Goal: Register for event/course

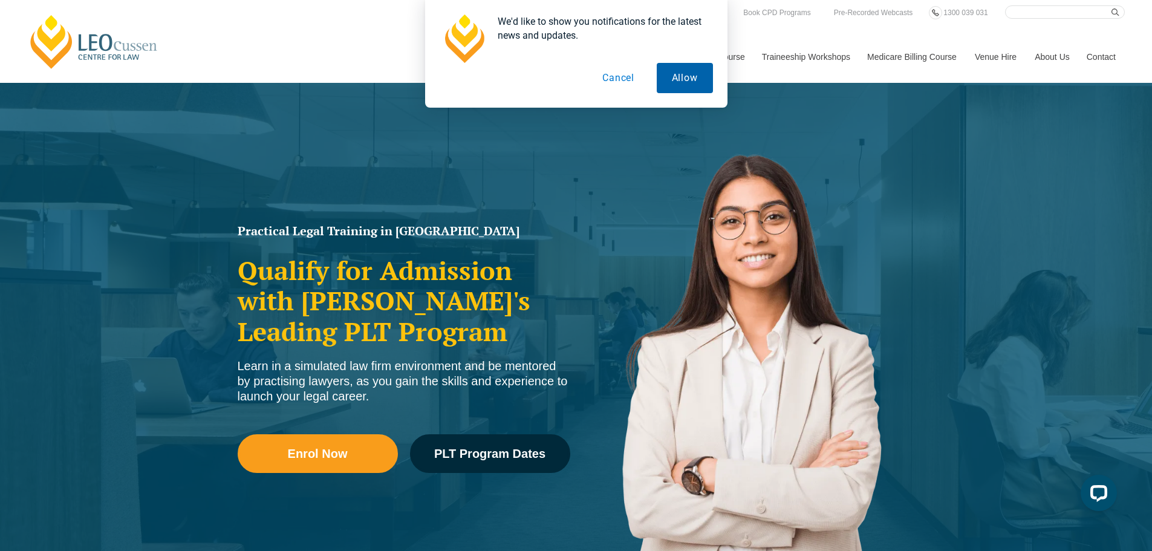
click at [692, 74] on button "Allow" at bounding box center [685, 78] width 56 height 30
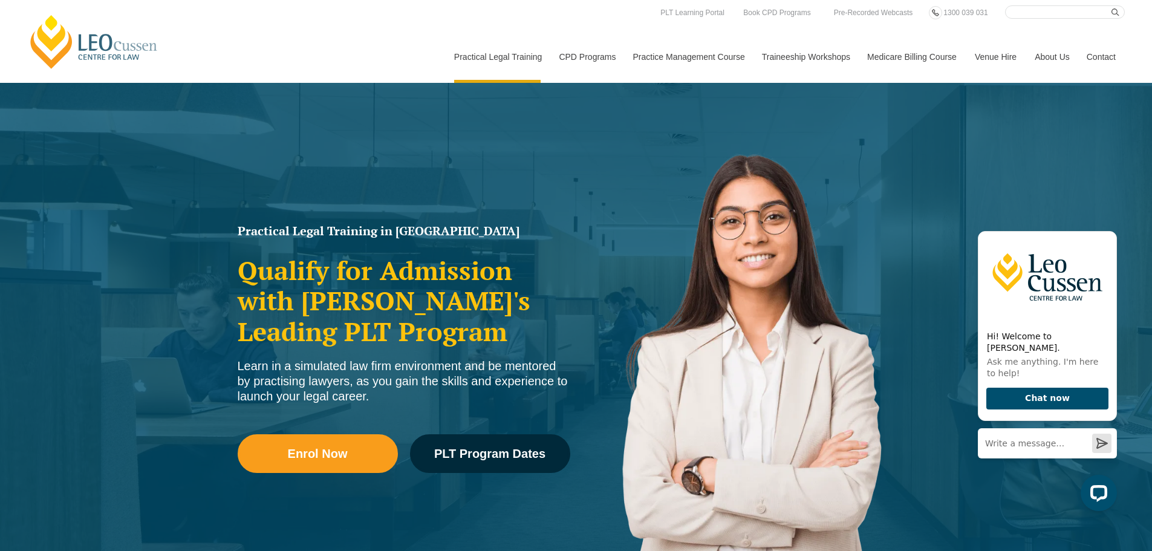
click at [400, 49] on div "Leo Cussen Centre for Law Search here Practical Legal Training Our Practical Le…" at bounding box center [576, 43] width 1098 height 77
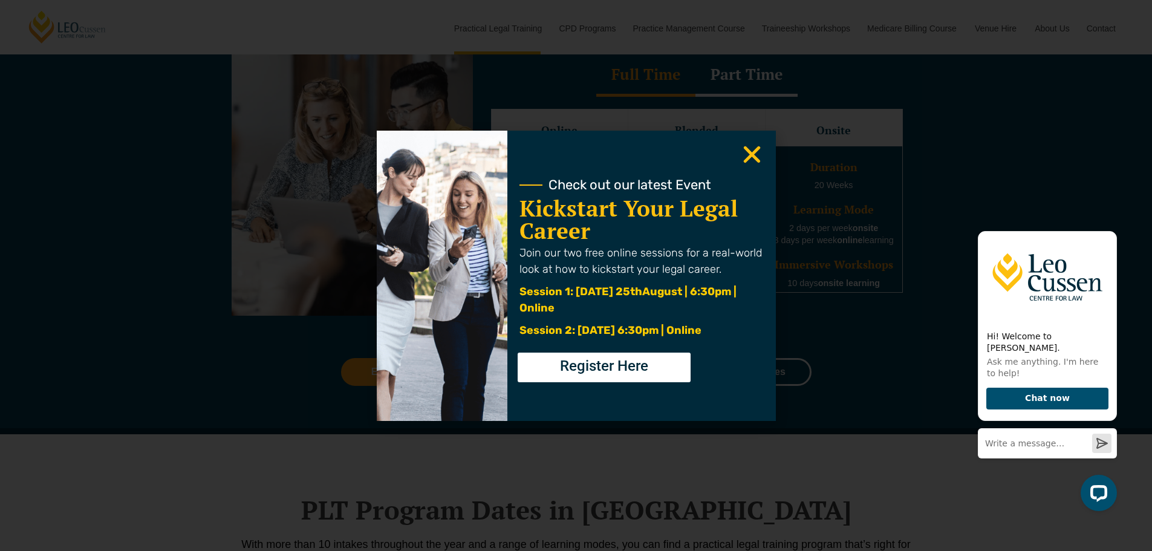
scroll to position [1149, 0]
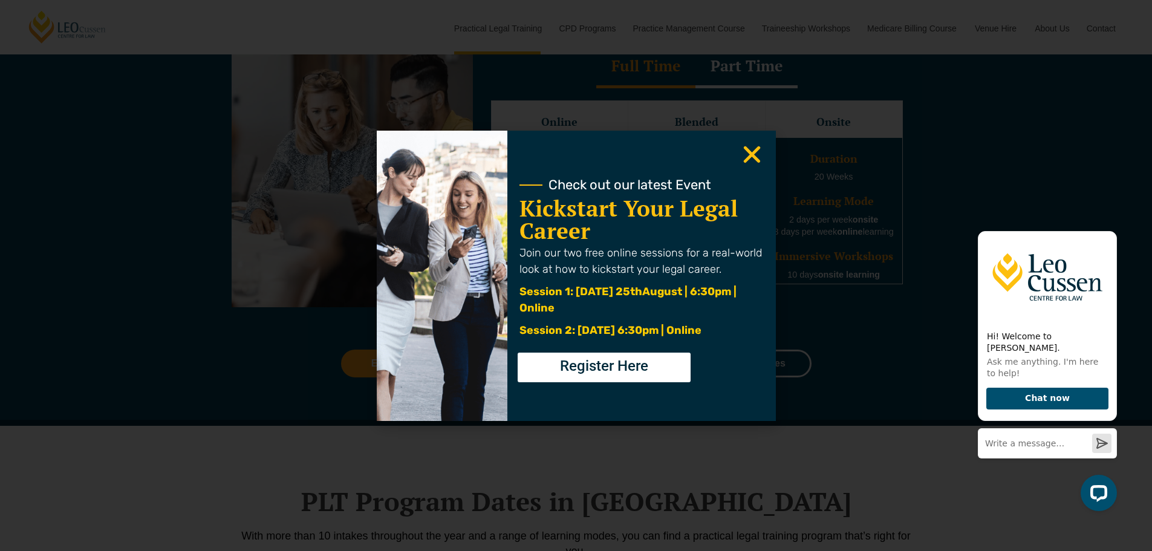
click at [753, 148] on icon "Close" at bounding box center [752, 155] width 24 height 24
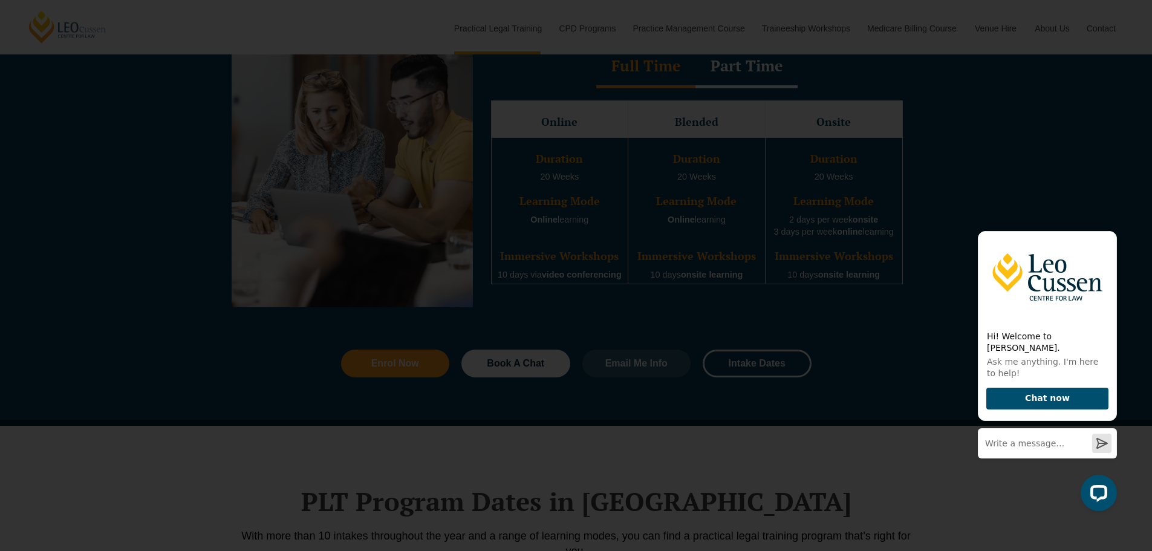
click at [748, 147] on icon "Close" at bounding box center [752, 155] width 24 height 24
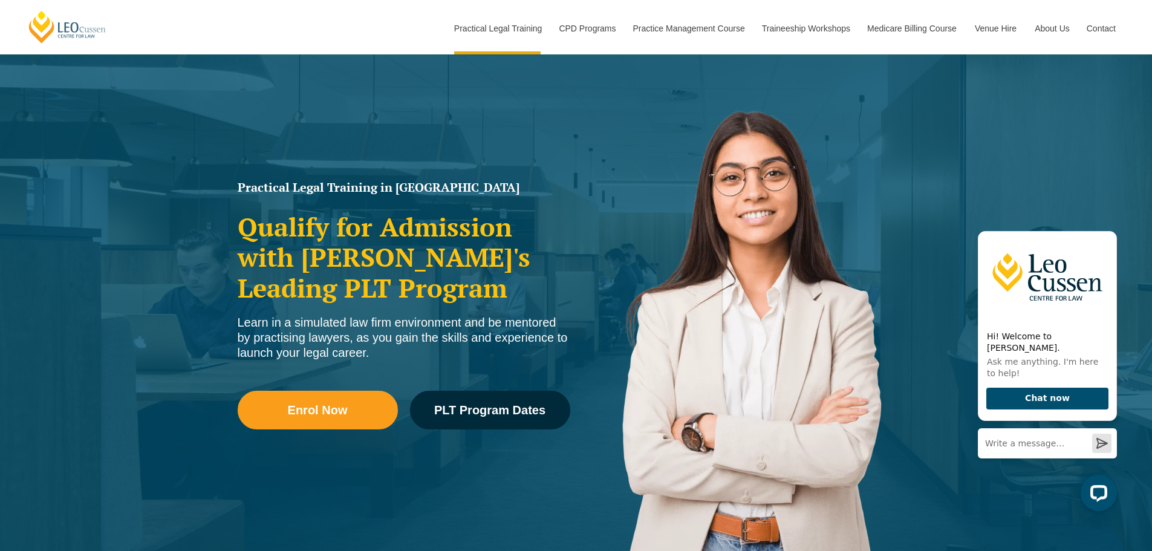
scroll to position [0, 0]
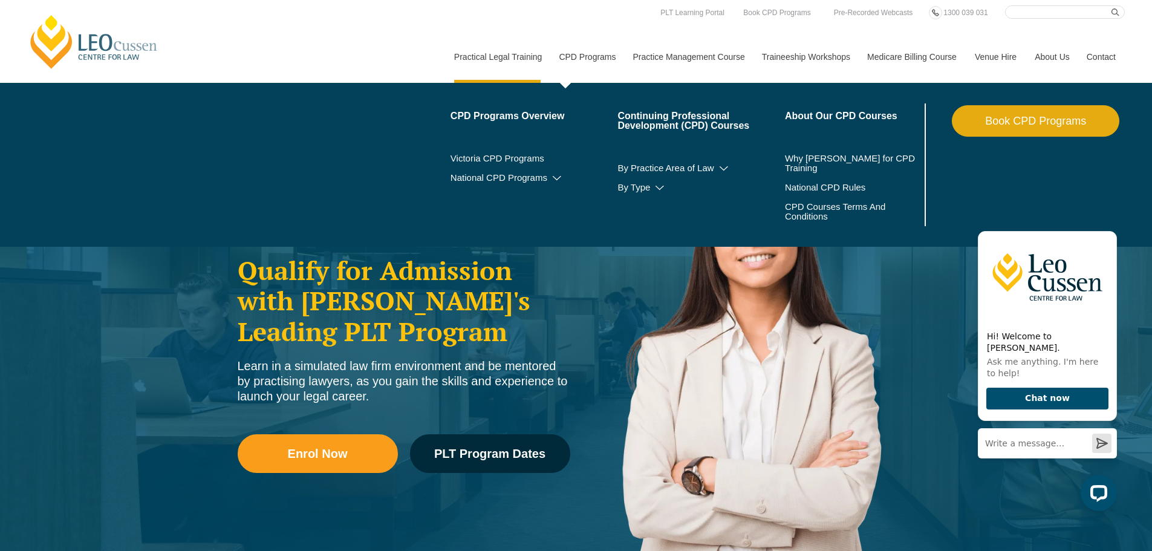
click at [591, 57] on link "CPD Programs" at bounding box center [587, 57] width 74 height 52
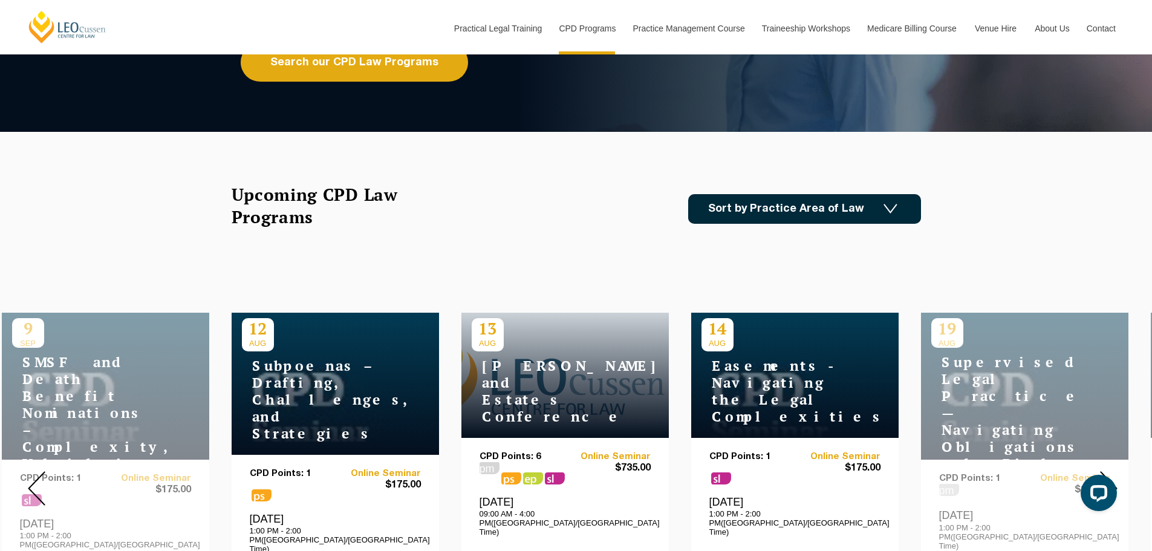
click at [537, 386] on h4 "[PERSON_NAME] and Estates Conference" at bounding box center [547, 391] width 151 height 68
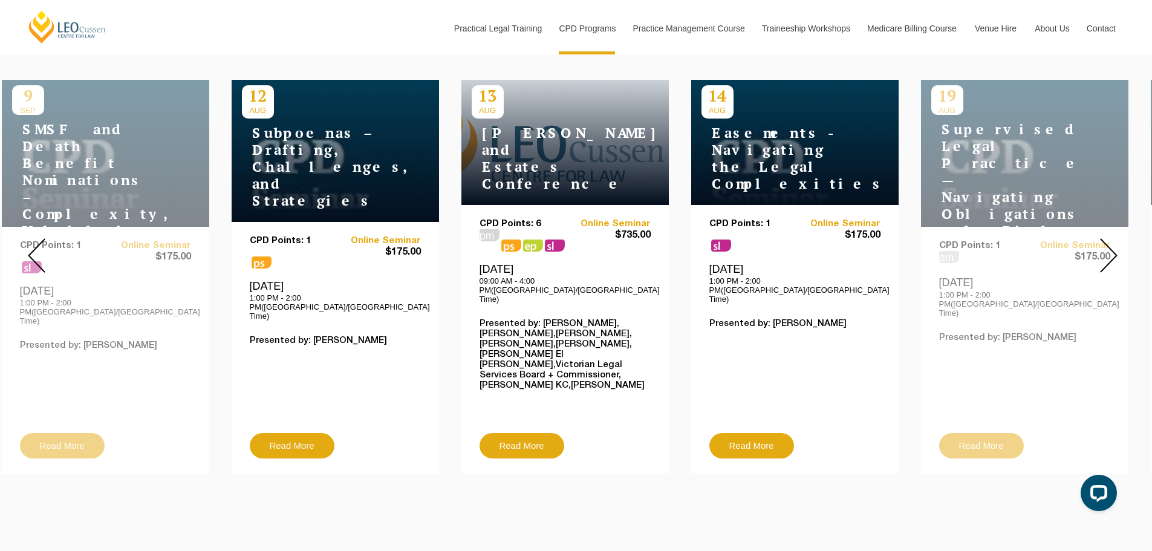
scroll to position [484, 0]
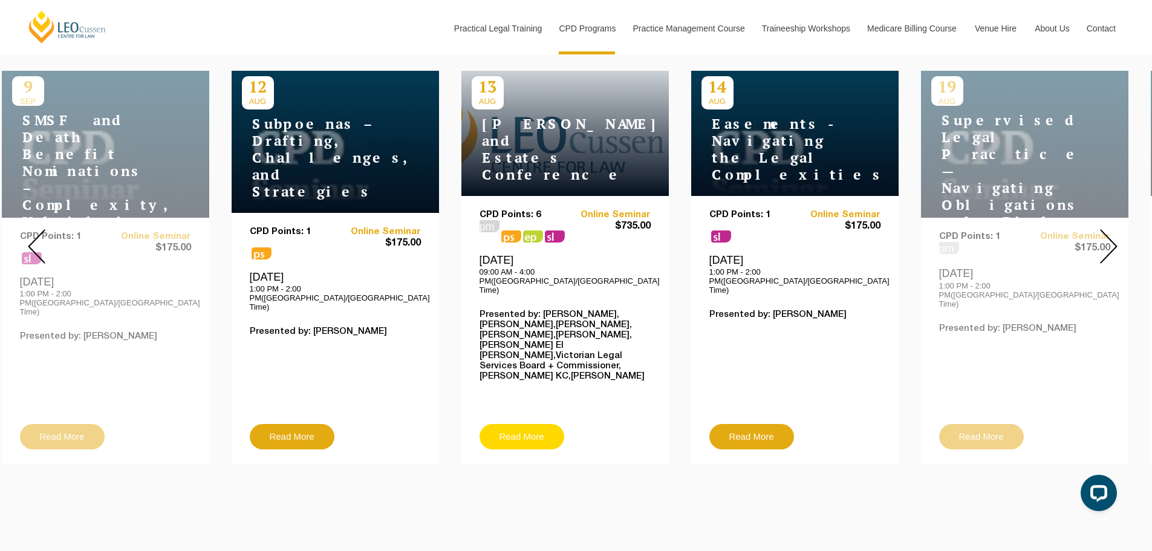
click at [538, 424] on link "Read More" at bounding box center [522, 436] width 85 height 25
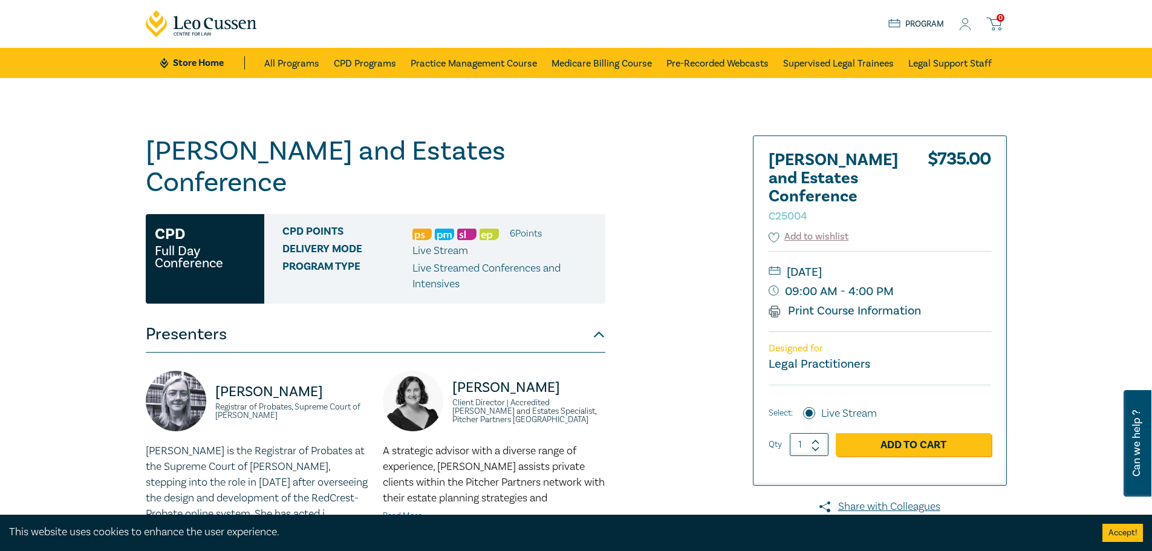
click at [960, 21] on icon at bounding box center [965, 24] width 12 height 13
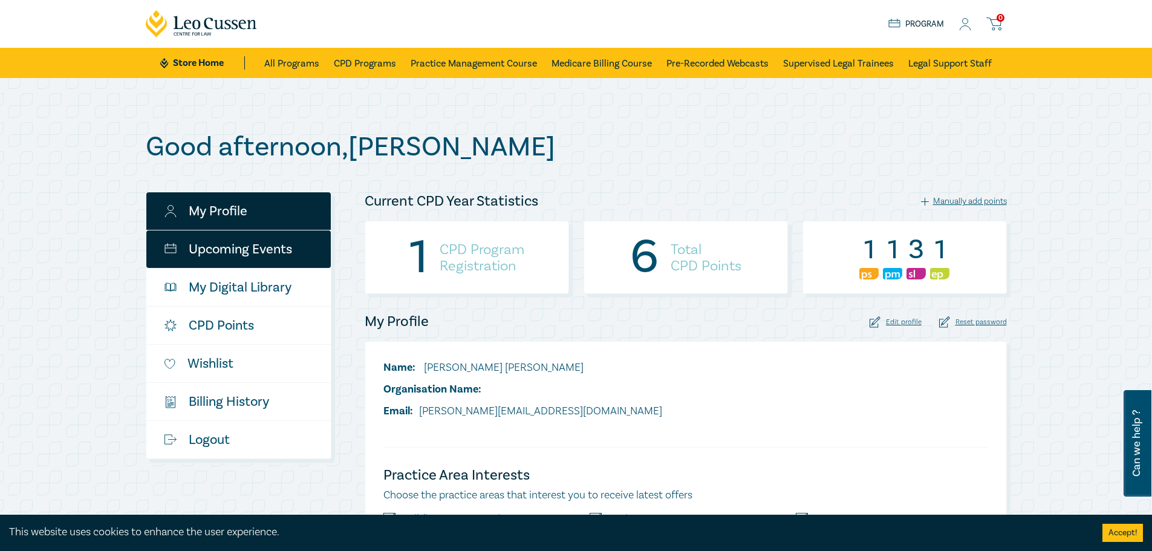
click at [263, 251] on link "Upcoming Events" at bounding box center [238, 248] width 184 height 37
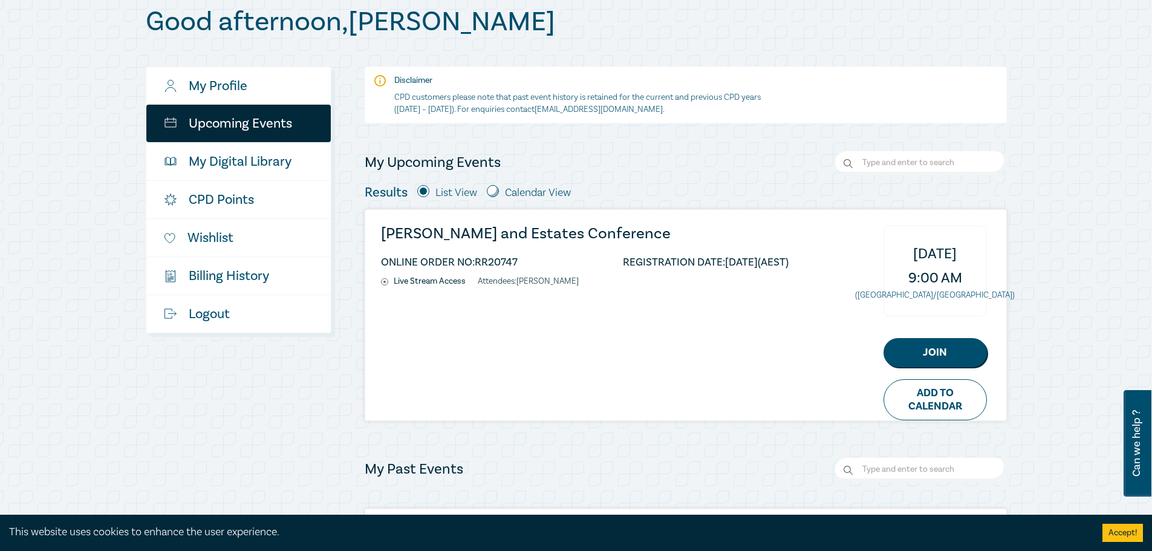
scroll to position [121, 0]
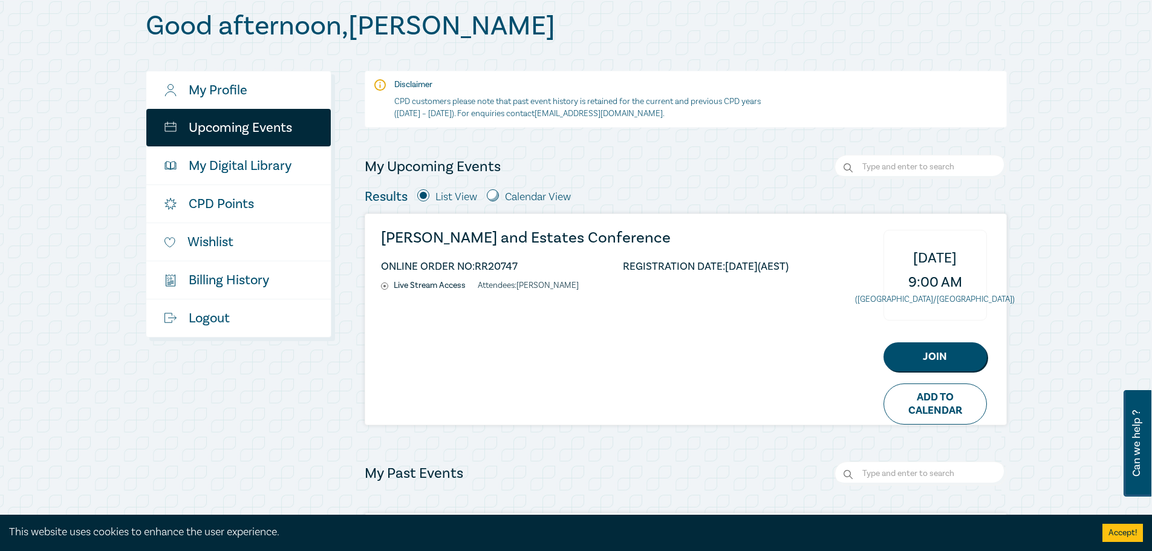
click at [488, 239] on h3 "[PERSON_NAME] and Estates Conference" at bounding box center [585, 238] width 408 height 16
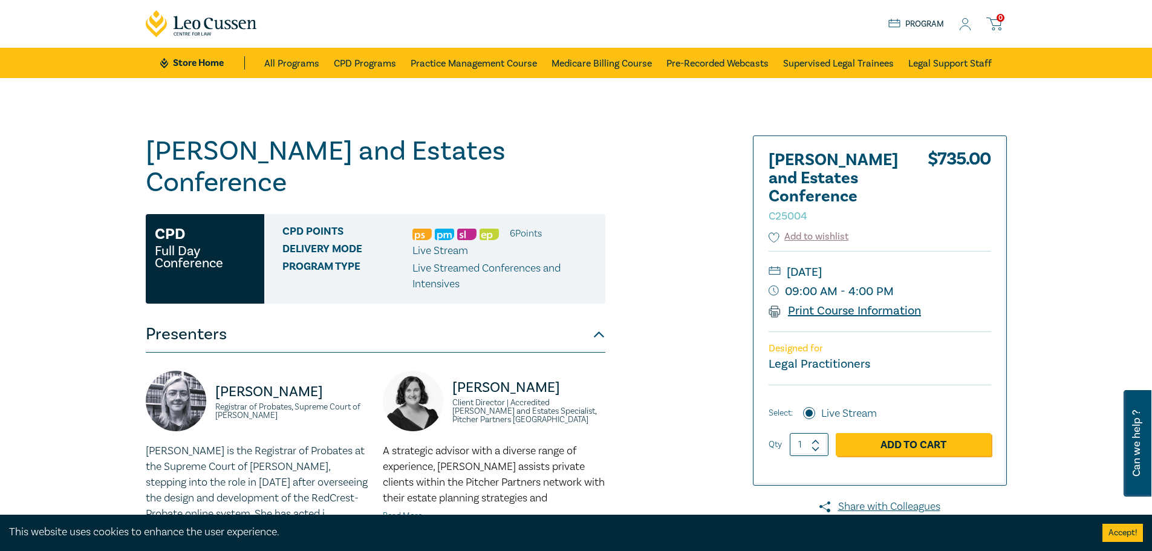
click at [822, 308] on link "Print Course Information" at bounding box center [845, 311] width 153 height 16
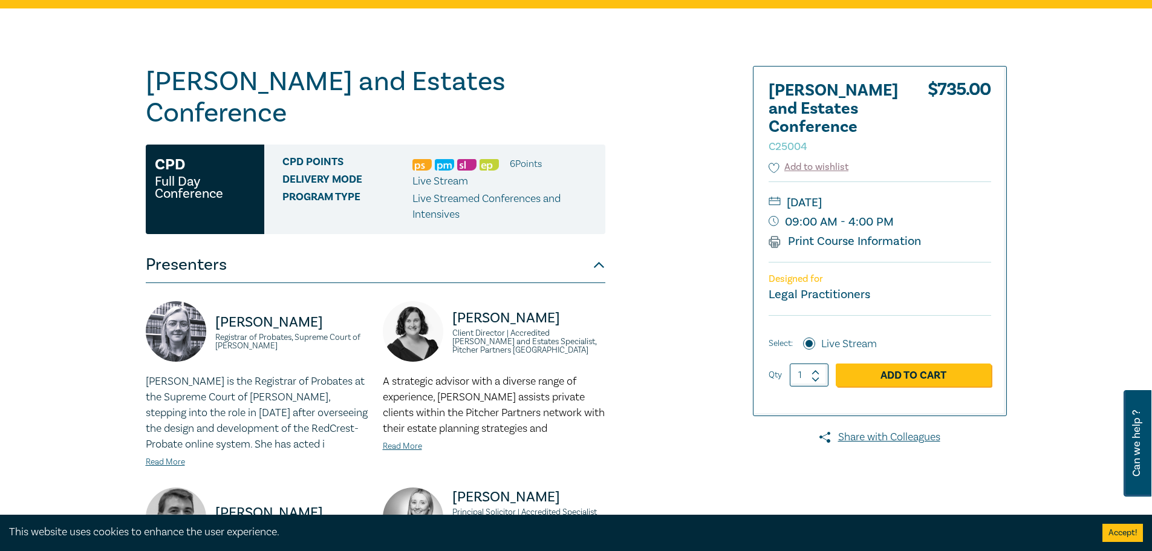
scroll to position [181, 0]
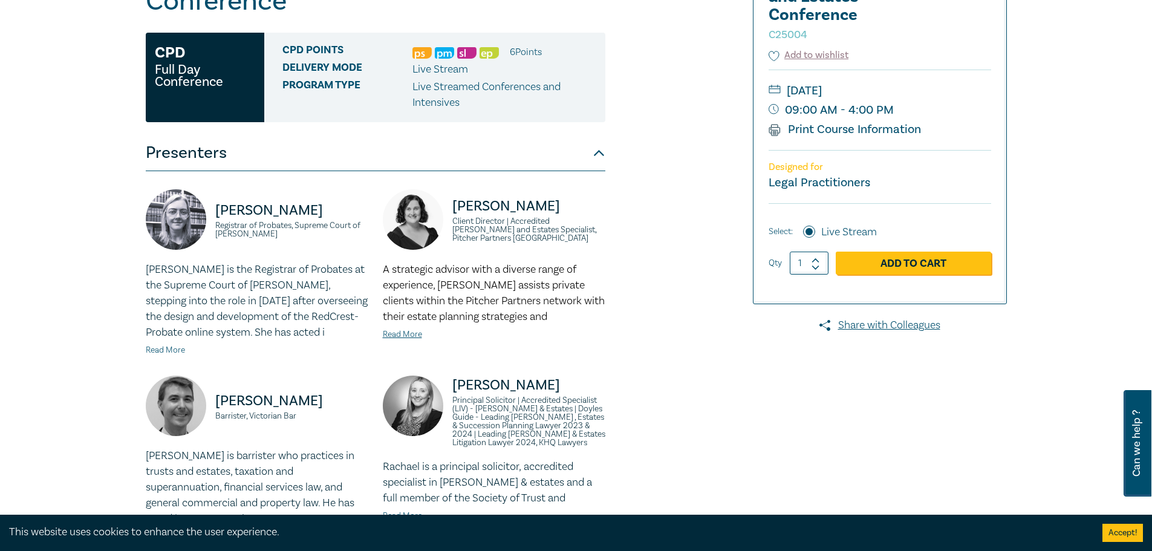
click at [169, 345] on link "Read More" at bounding box center [165, 350] width 39 height 11
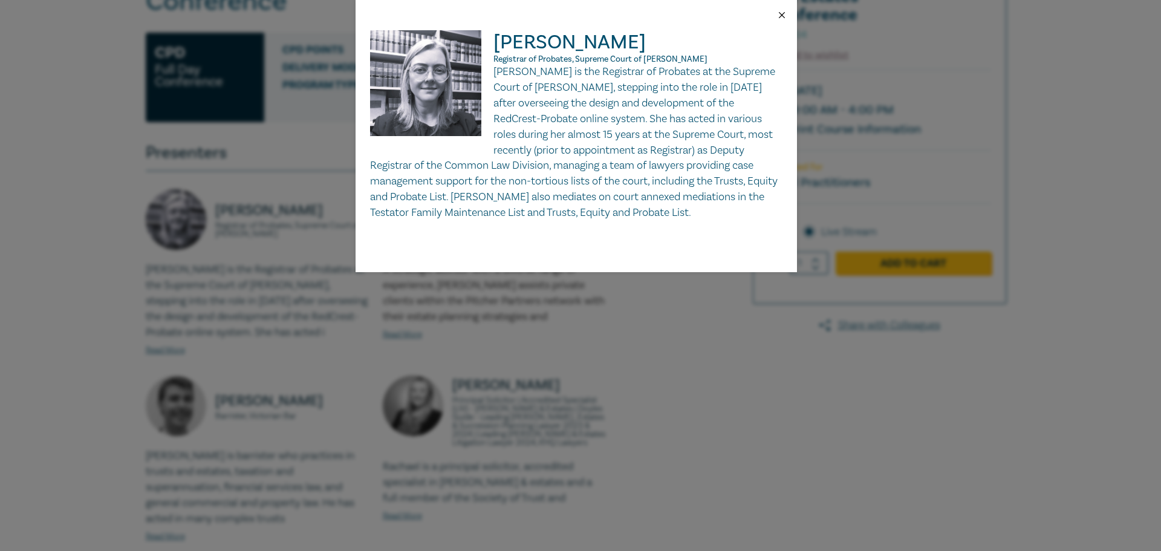
click at [783, 11] on button "Close" at bounding box center [782, 15] width 11 height 11
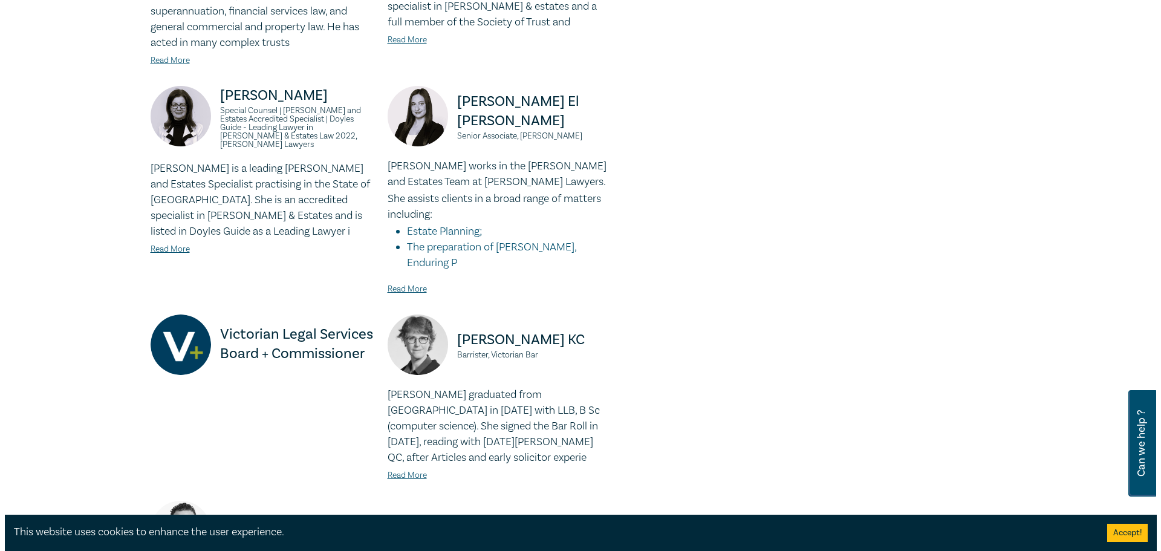
scroll to position [665, 0]
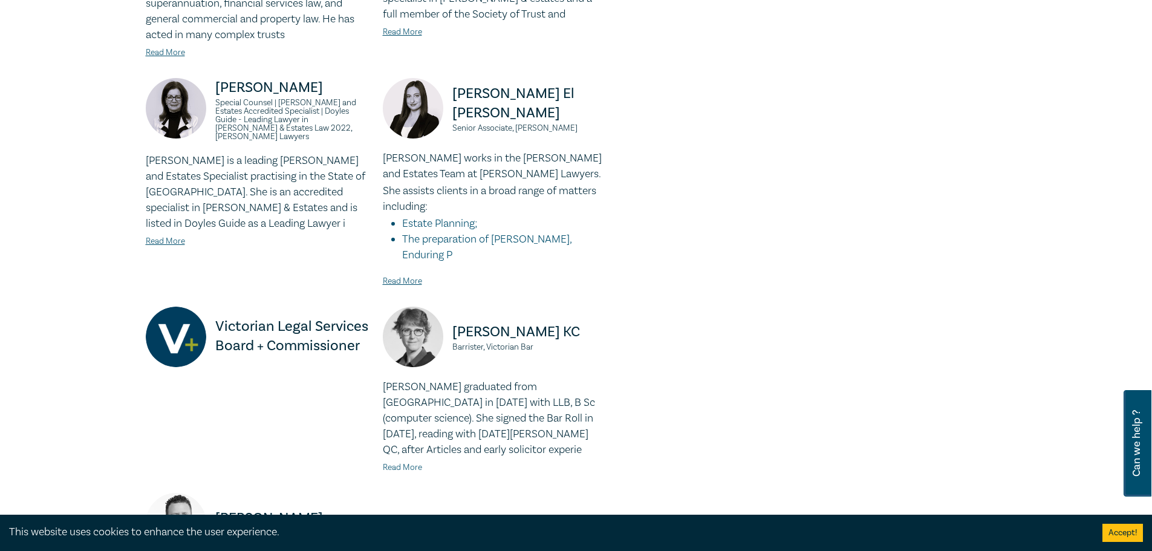
click at [393, 462] on link "Read More" at bounding box center [402, 467] width 39 height 11
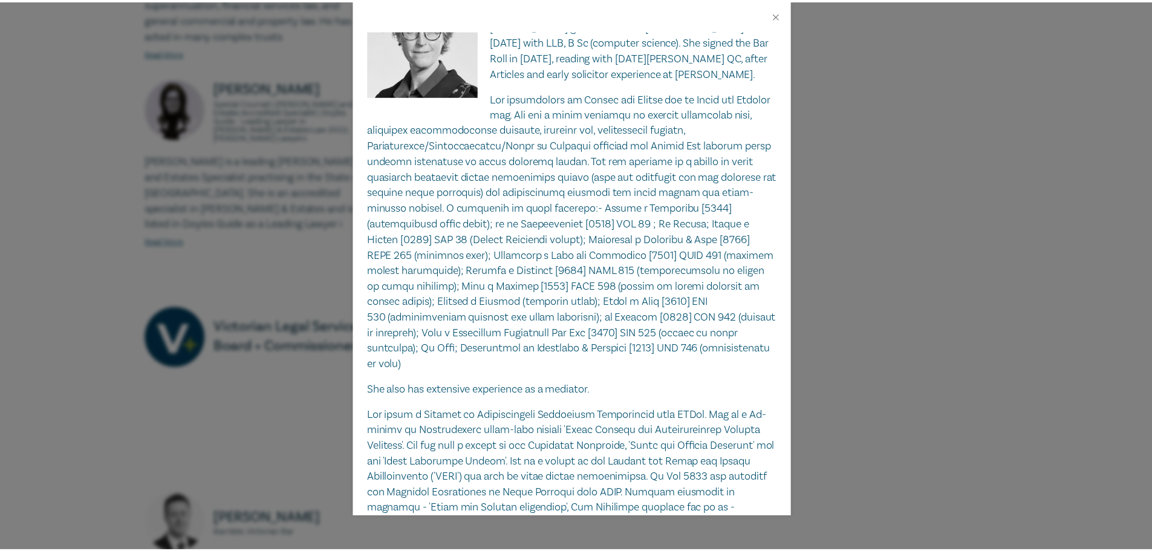
scroll to position [181, 0]
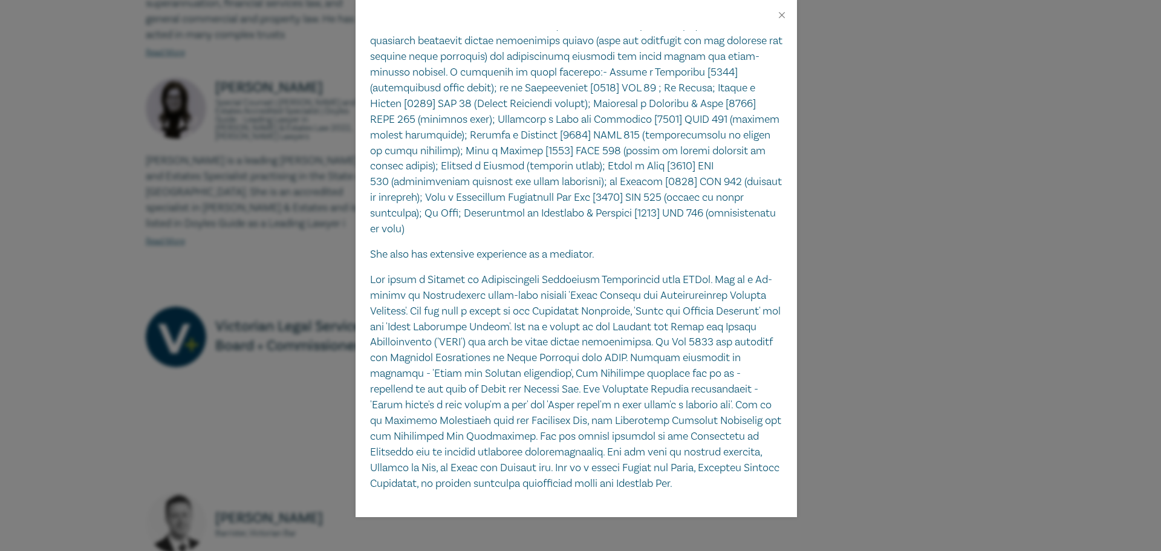
click at [951, 220] on div "[PERSON_NAME] [PERSON_NAME], Victorian Bar [PERSON_NAME] graduated from [GEOGRA…" at bounding box center [580, 275] width 1161 height 551
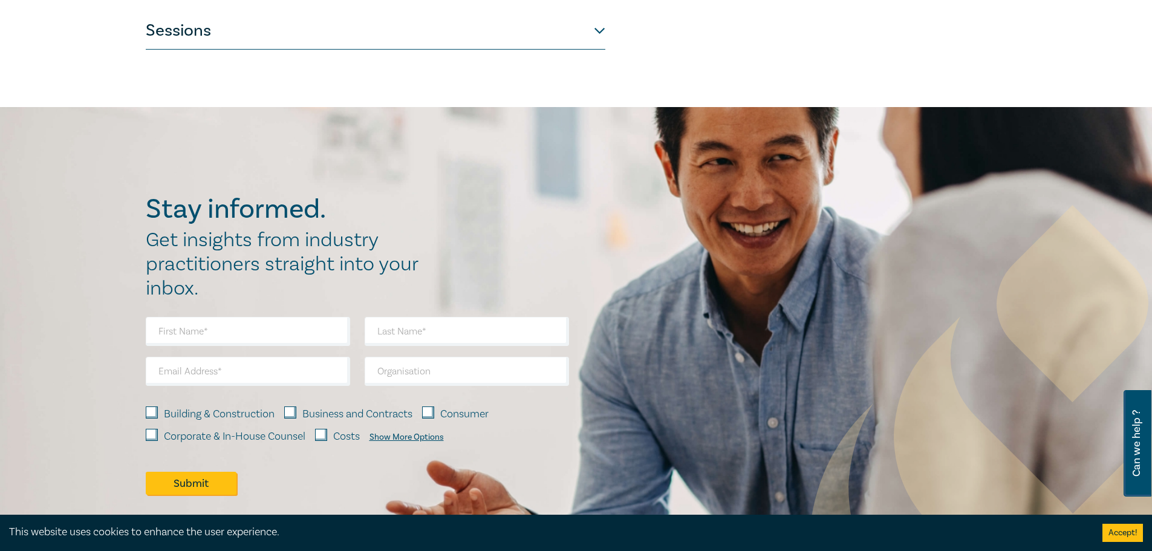
scroll to position [1205, 0]
